Goal: Use online tool/utility: Use online tool/utility

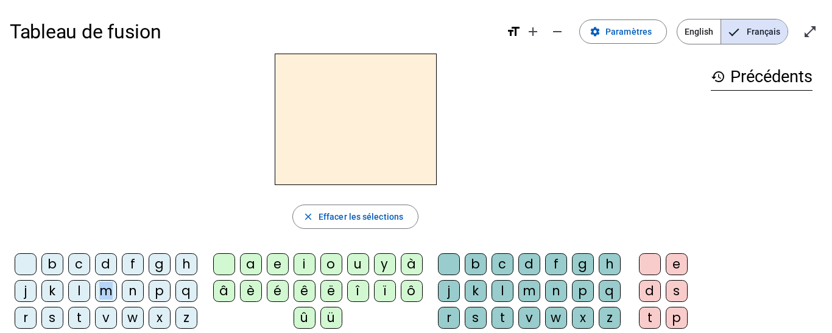
click at [117, 292] on div "m" at bounding box center [106, 291] width 22 height 22
click at [246, 263] on div "a" at bounding box center [251, 265] width 22 height 22
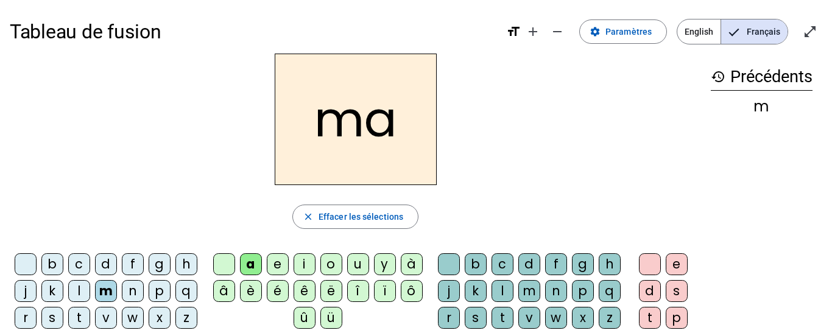
click at [68, 297] on letter-bubble "k" at bounding box center [54, 293] width 27 height 27
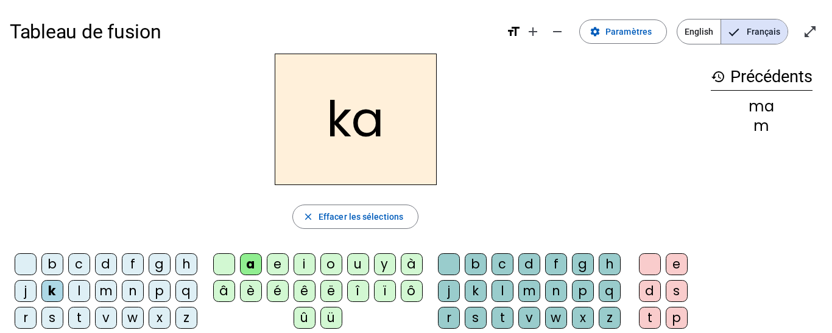
click at [90, 288] on div "l" at bounding box center [79, 291] width 22 height 22
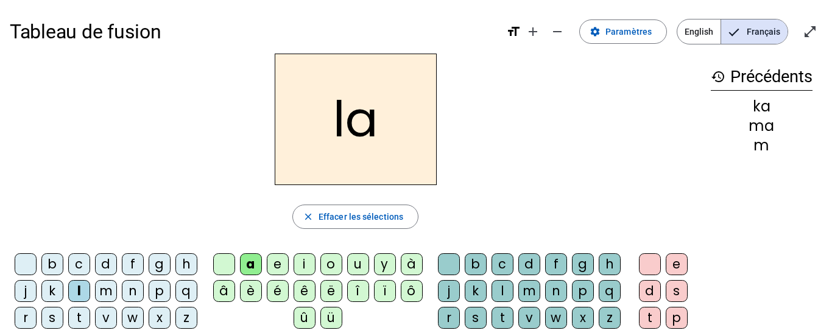
click at [280, 266] on div "e" at bounding box center [278, 265] width 22 height 22
click at [113, 275] on div "d" at bounding box center [106, 265] width 22 height 22
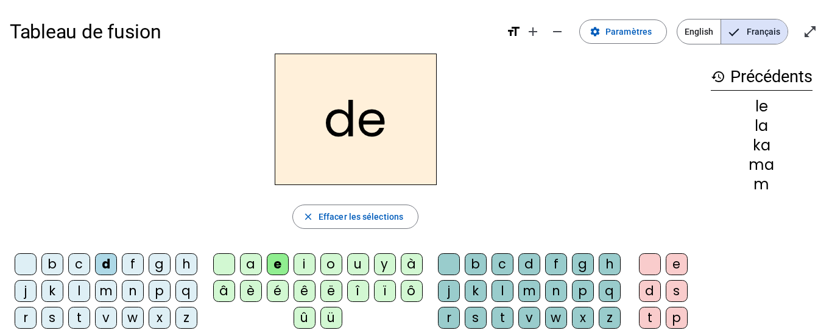
click at [361, 263] on div "u" at bounding box center [358, 265] width 22 height 22
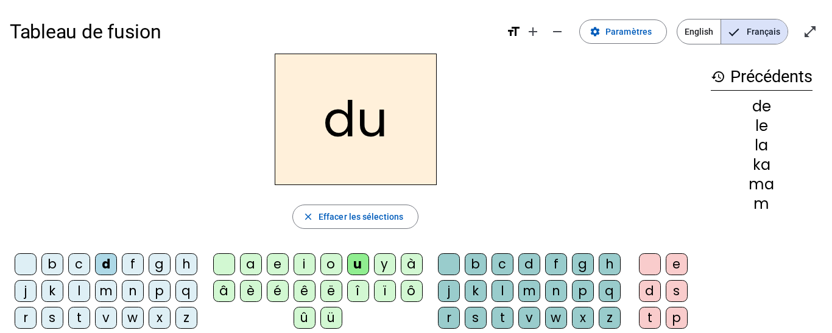
click at [249, 261] on div "a" at bounding box center [251, 265] width 22 height 22
click at [90, 319] on div "t" at bounding box center [79, 318] width 22 height 22
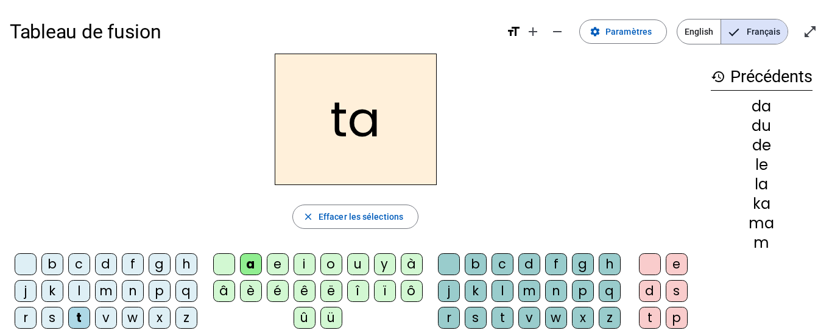
click at [269, 254] on letter-bubble "e" at bounding box center [280, 267] width 27 height 27
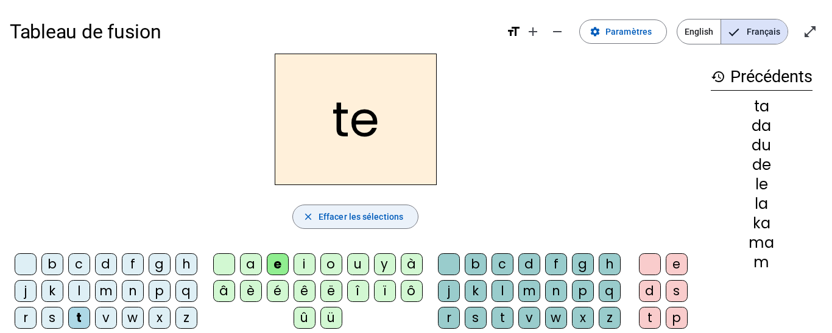
drag, startPoint x: 366, startPoint y: 217, endPoint x: 360, endPoint y: 215, distance: 6.4
click at [364, 217] on span "Effacer les sélections" at bounding box center [361, 217] width 85 height 15
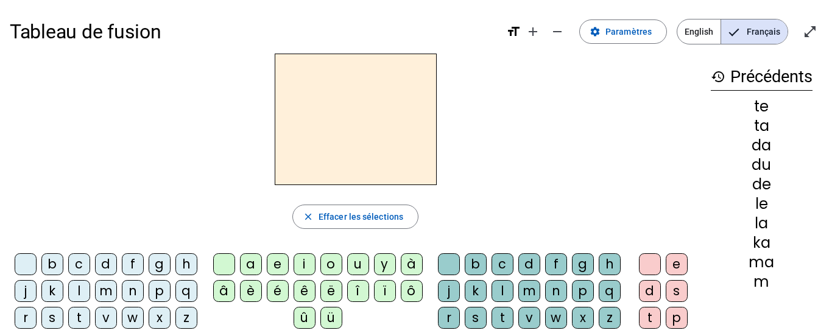
click at [117, 288] on div "m" at bounding box center [106, 291] width 22 height 22
click at [263, 262] on letter-bubble "a" at bounding box center [253, 267] width 27 height 27
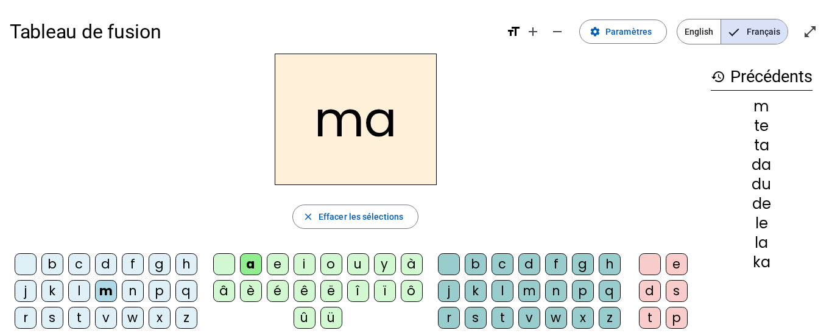
click at [90, 291] on div "l" at bounding box center [79, 291] width 22 height 22
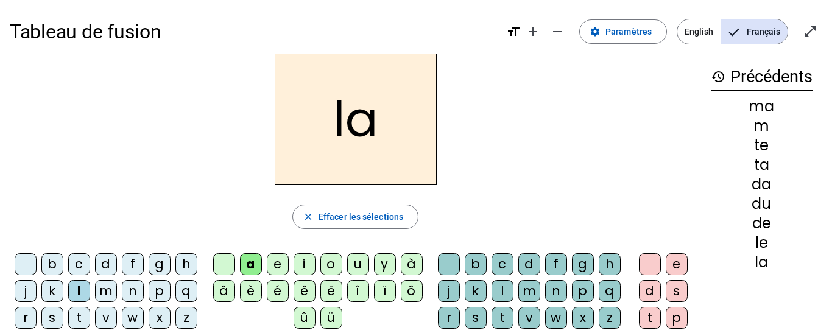
click at [282, 266] on div "e" at bounding box center [278, 265] width 22 height 22
click at [116, 265] on div "d" at bounding box center [106, 265] width 22 height 22
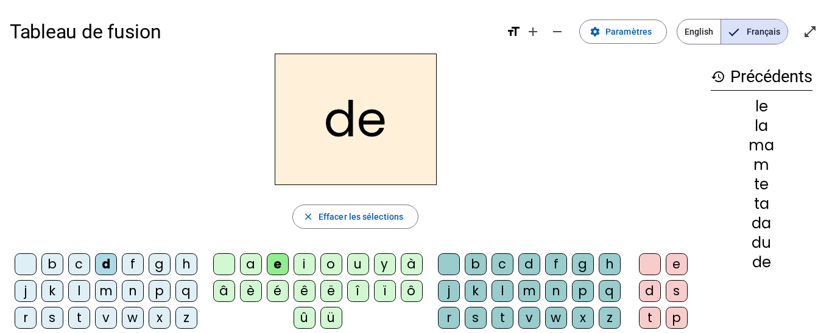
click at [362, 269] on div "u" at bounding box center [358, 265] width 22 height 22
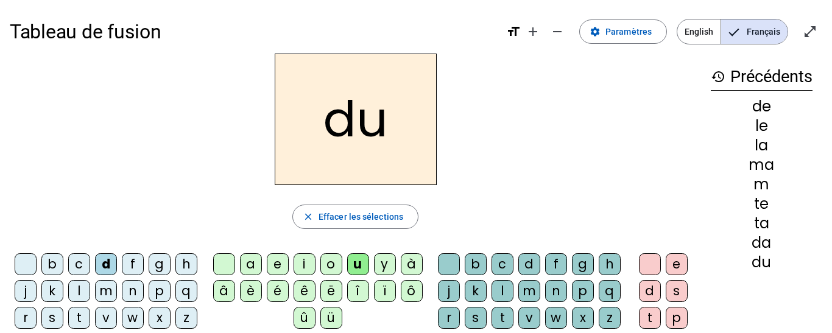
click at [90, 317] on div "t" at bounding box center [79, 318] width 22 height 22
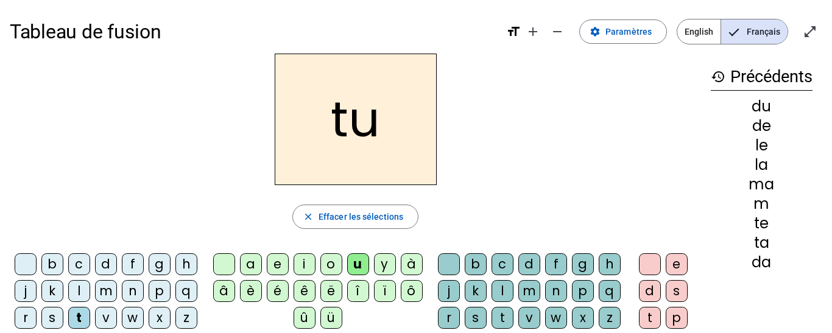
click at [252, 261] on div "a" at bounding box center [251, 265] width 22 height 22
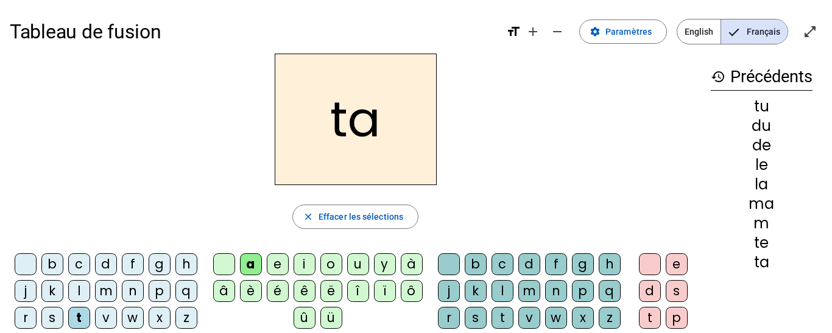
click at [271, 264] on div "e" at bounding box center [278, 265] width 22 height 22
click at [117, 293] on div "m" at bounding box center [106, 291] width 22 height 22
